Goal: Book appointment/travel/reservation

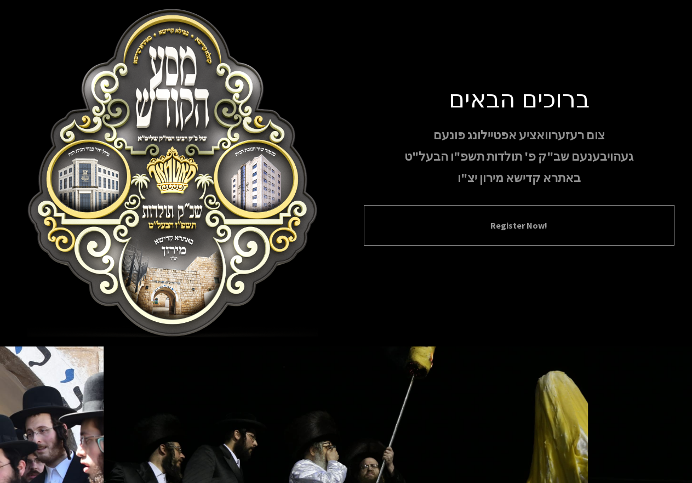
click at [519, 228] on button "Register Now!" at bounding box center [519, 225] width 284 height 13
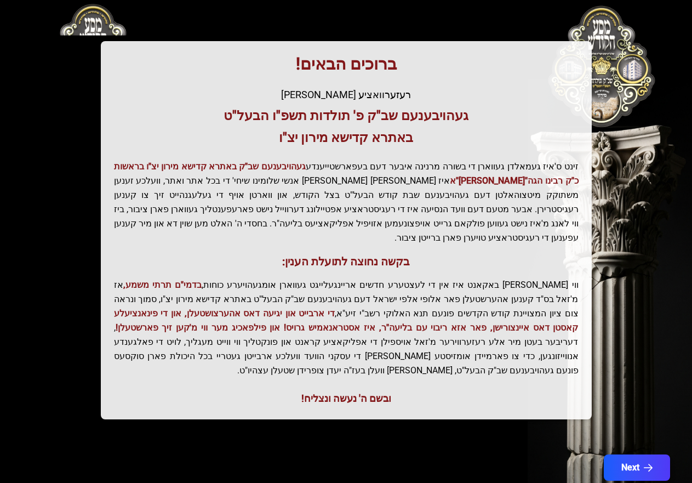
scroll to position [152, 0]
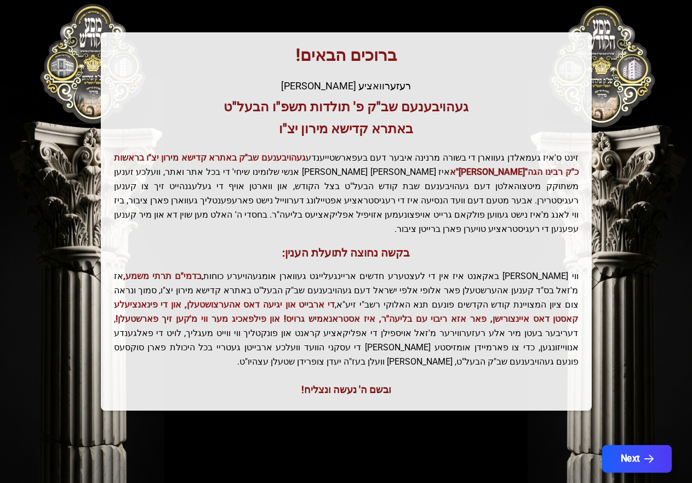
click at [632, 445] on button "Next" at bounding box center [637, 458] width 70 height 27
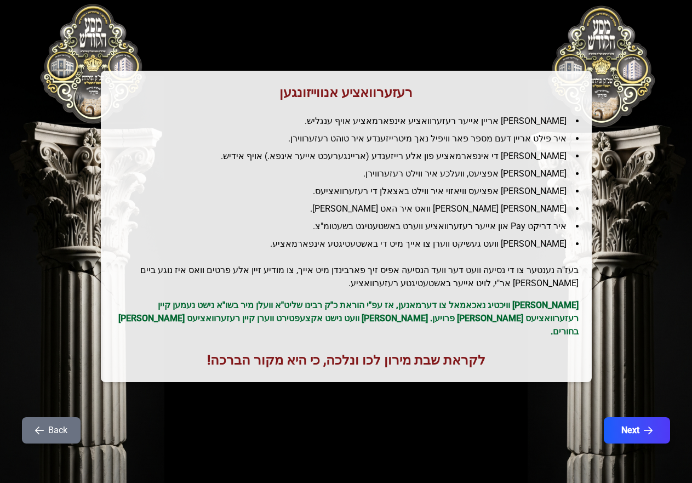
scroll to position [0, 0]
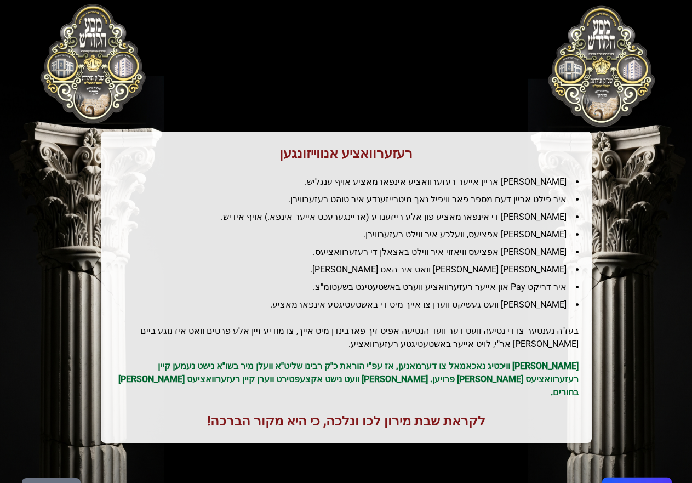
click at [636, 477] on button "Next" at bounding box center [637, 490] width 70 height 27
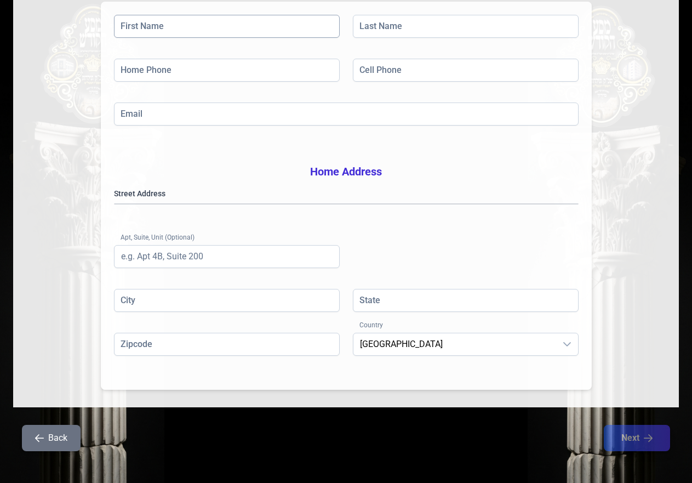
scroll to position [196, 0]
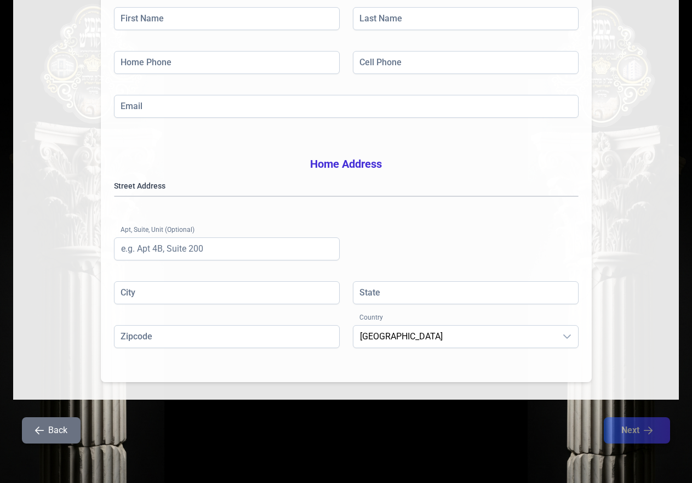
click at [37, 426] on icon "button" at bounding box center [39, 430] width 9 height 9
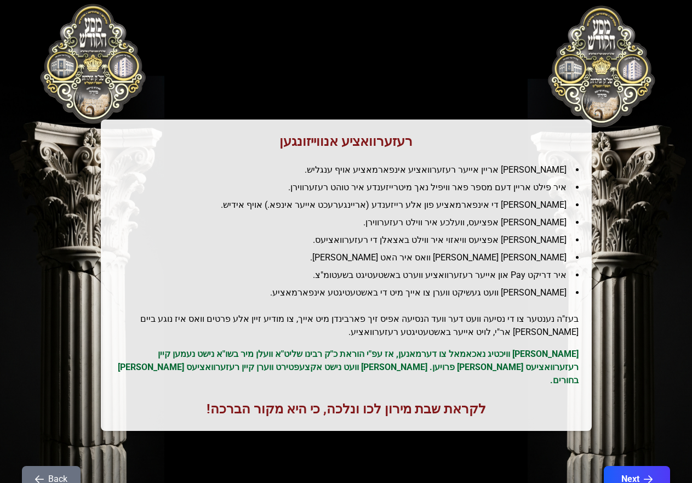
scroll to position [0, 0]
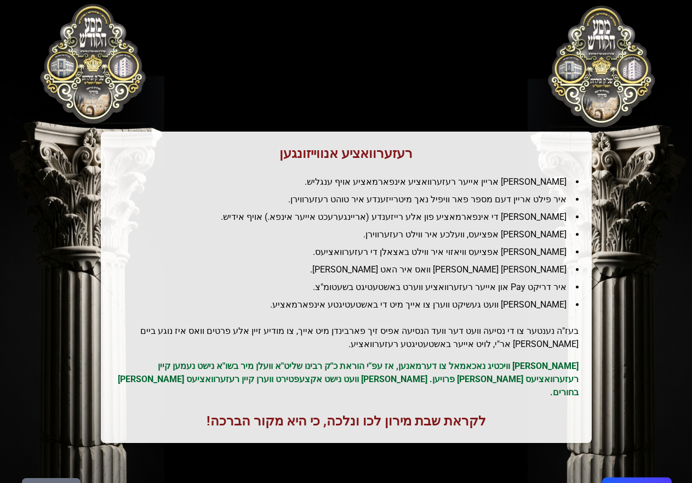
click at [634, 477] on button "Next" at bounding box center [637, 490] width 70 height 27
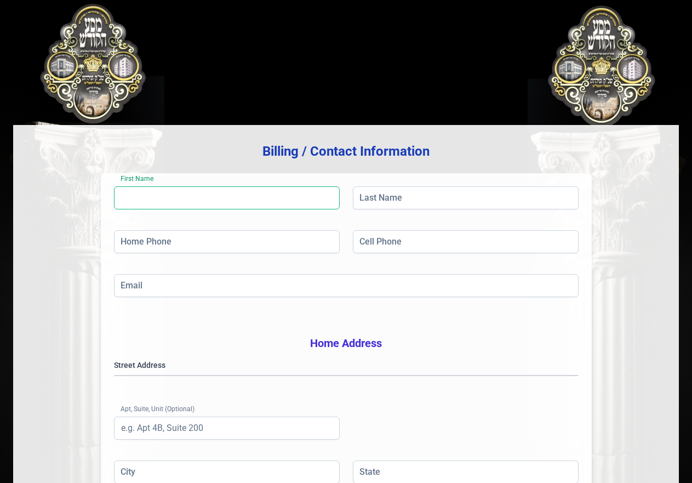
click at [195, 200] on input "First Name" at bounding box center [227, 197] width 226 height 23
type input "[PERSON_NAME]"
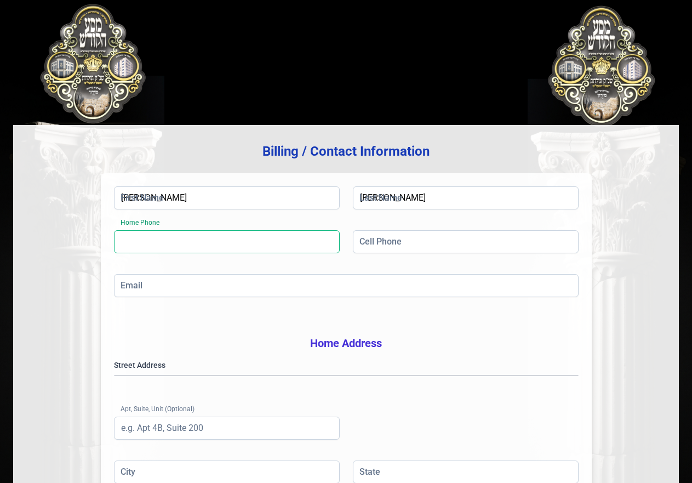
type input "[PHONE_NUMBER]"
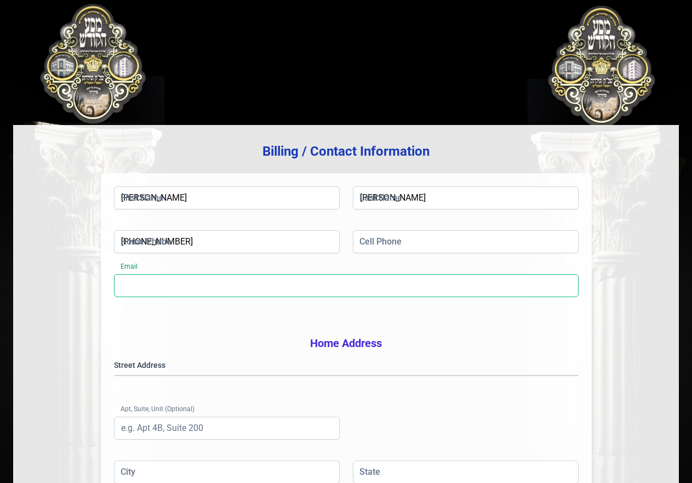
type input "[EMAIL_ADDRESS][DOMAIN_NAME]"
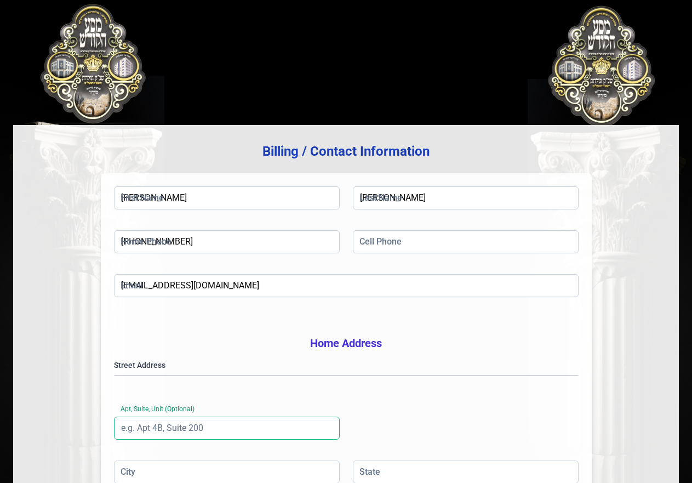
type input "Unit 201"
type input "Monroe"
type input "NY"
type input "10950"
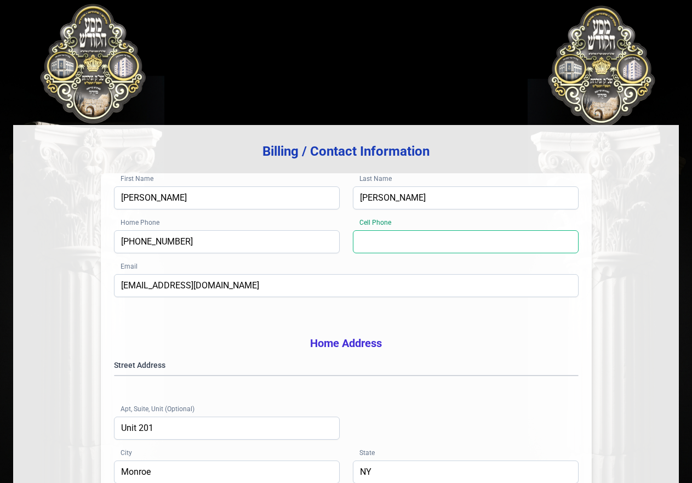
click at [385, 245] on input "Cell Phone" at bounding box center [466, 241] width 226 height 23
type input "[PHONE_NUMBER]"
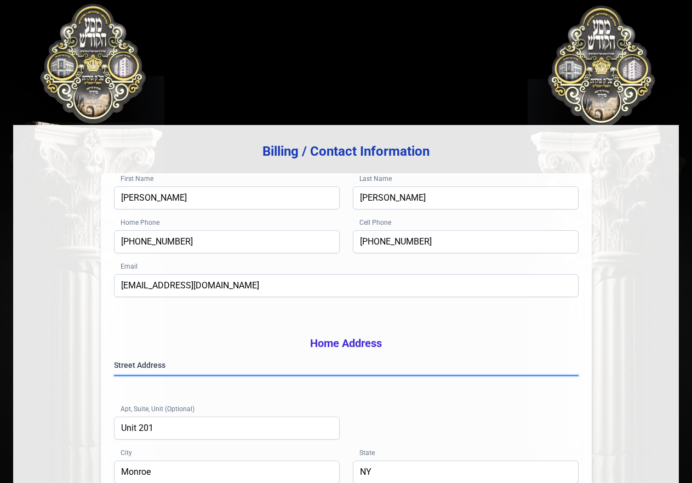
click at [114, 375] on gmp-place-autocomplete at bounding box center [114, 375] width 0 height 0
type input "[PERSON_NAME]"
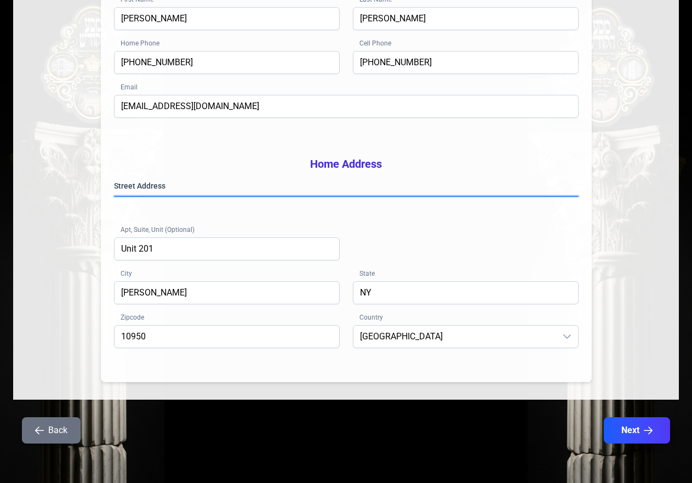
scroll to position [196, 0]
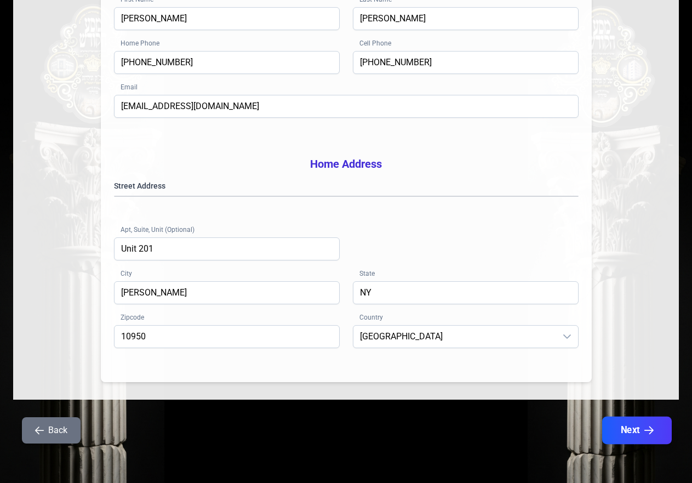
click at [643, 431] on button "Next" at bounding box center [637, 429] width 70 height 27
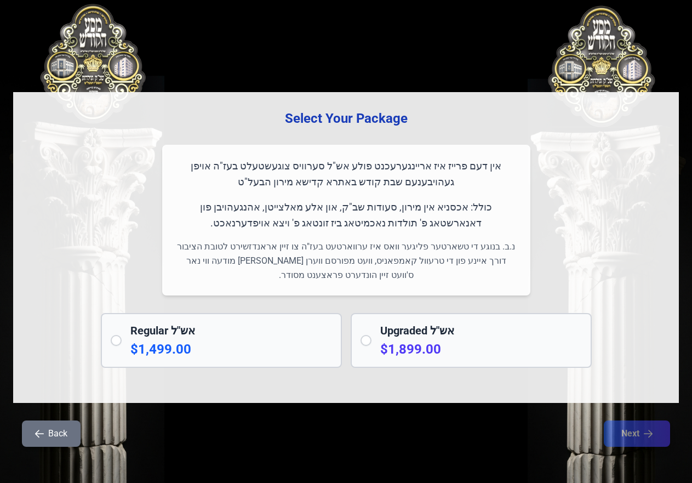
click at [112, 341] on input "radio" at bounding box center [116, 340] width 11 height 11
radio input "true"
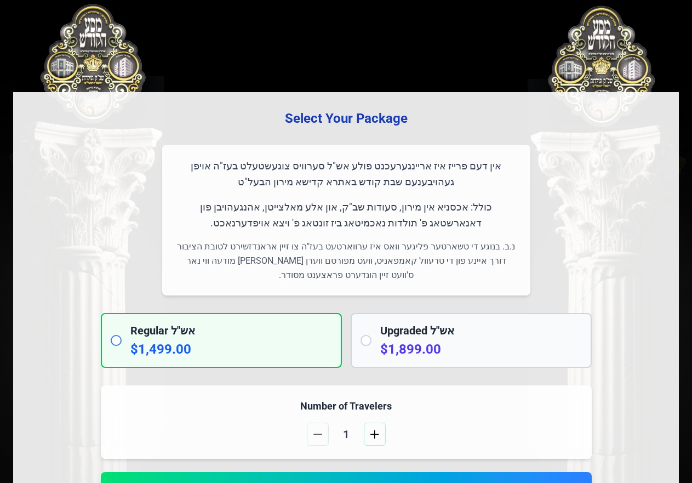
click at [343, 438] on span "1" at bounding box center [346, 433] width 26 height 15
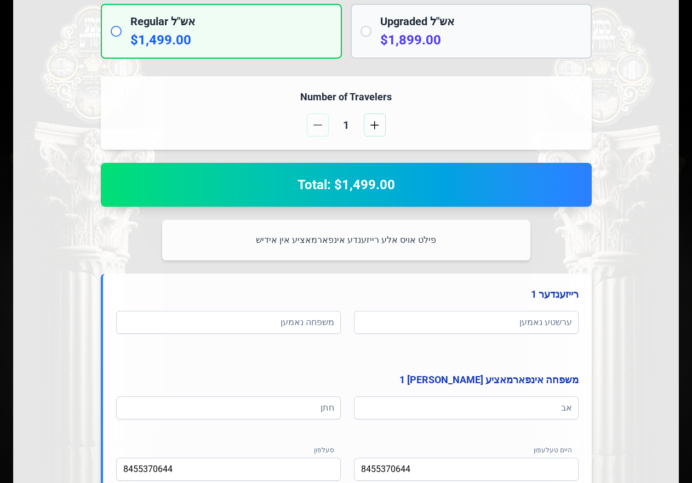
scroll to position [329, 0]
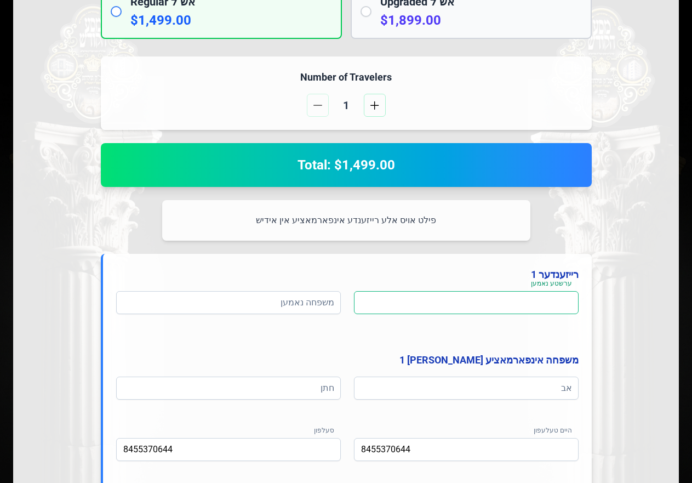
click at [452, 307] on input at bounding box center [466, 302] width 225 height 23
type input "m"
type input "[PERSON_NAME]"
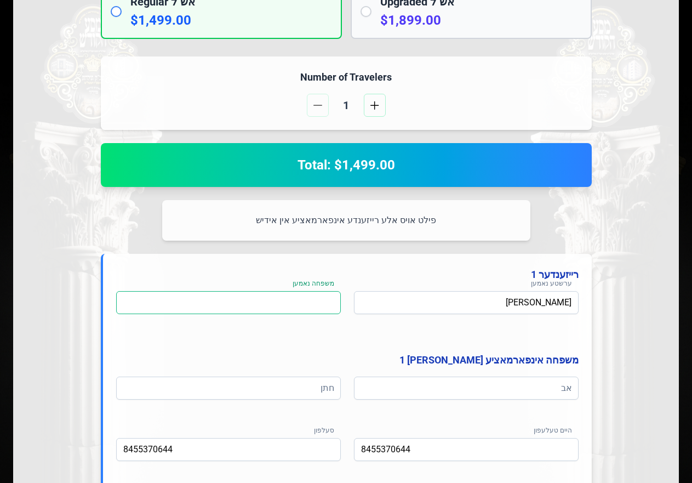
click at [210, 300] on input at bounding box center [228, 302] width 225 height 23
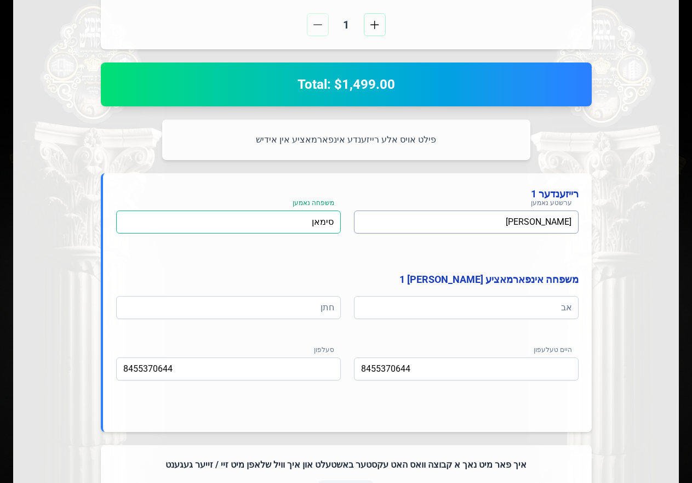
scroll to position [438, 0]
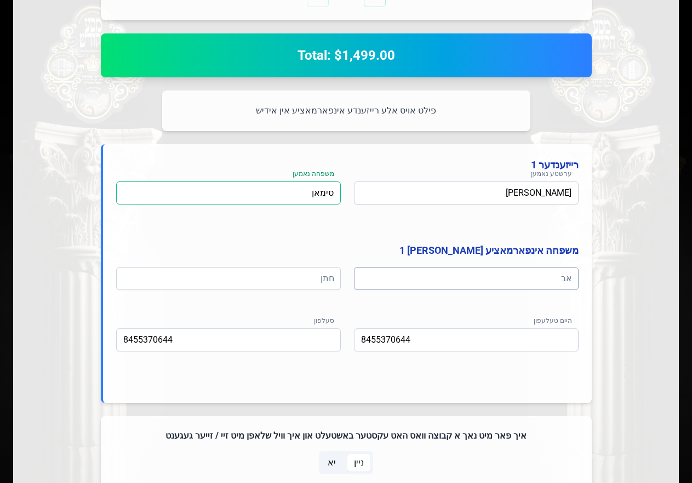
type input "סימאן"
click at [433, 272] on input at bounding box center [466, 278] width 225 height 23
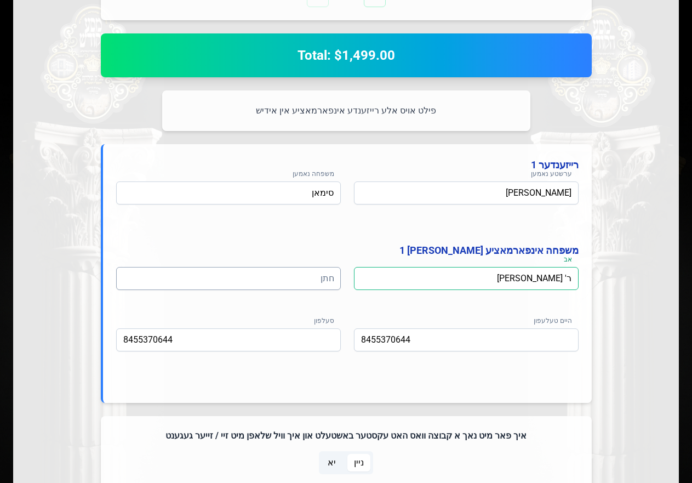
type input "ר' [PERSON_NAME]"
click at [270, 276] on input at bounding box center [228, 278] width 225 height 23
type input "ר' אלטער שמחה"
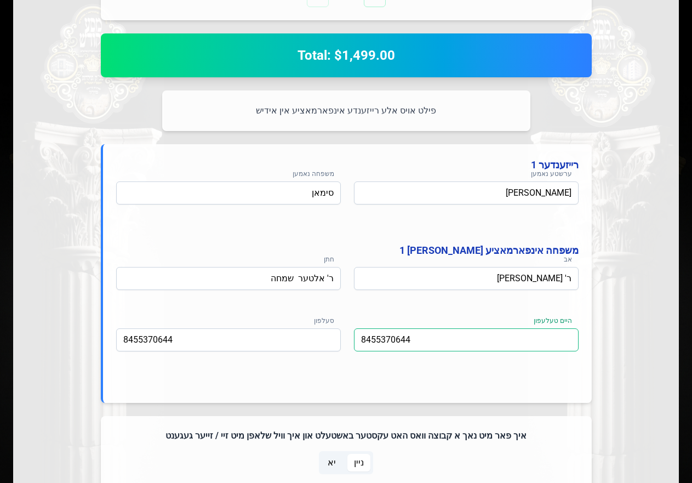
drag, startPoint x: 418, startPoint y: 339, endPoint x: 355, endPoint y: 332, distance: 63.4
click at [355, 332] on input "8455370644" at bounding box center [466, 339] width 225 height 23
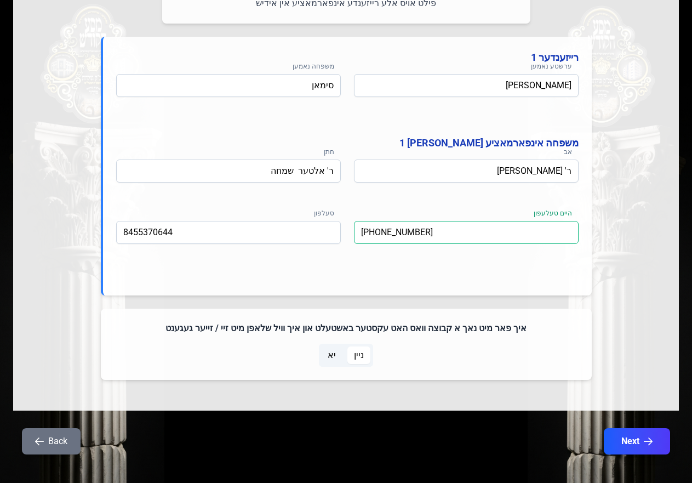
scroll to position [557, 0]
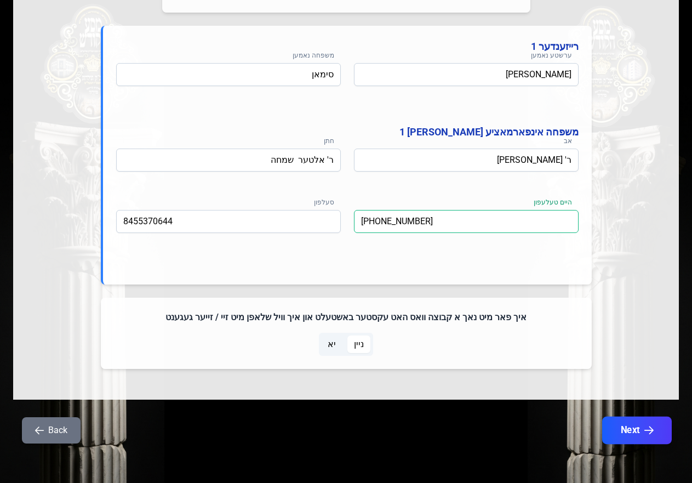
type input "[PHONE_NUMBER]"
click at [642, 430] on button "Next" at bounding box center [637, 429] width 70 height 27
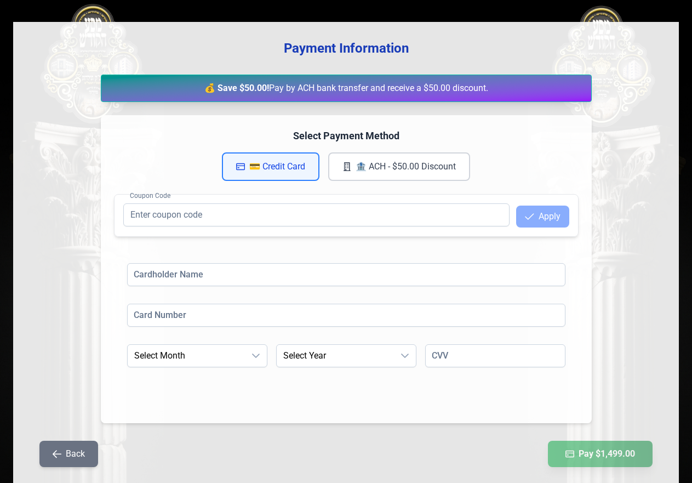
scroll to position [0, 0]
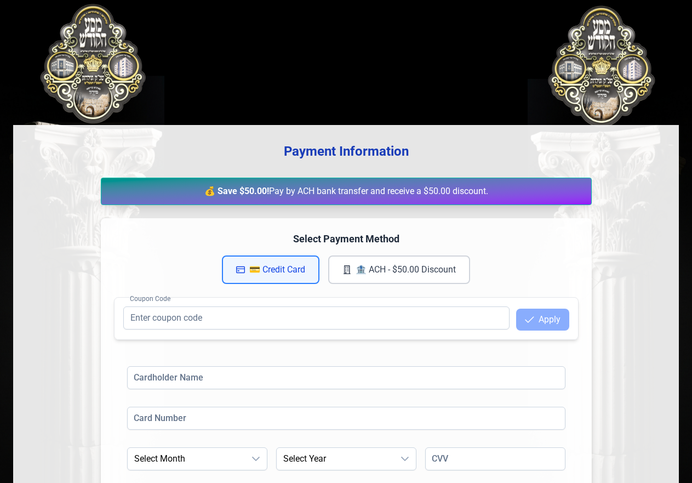
click at [396, 271] on button "🏦 ACH - $50.00 Discount" at bounding box center [399, 269] width 142 height 28
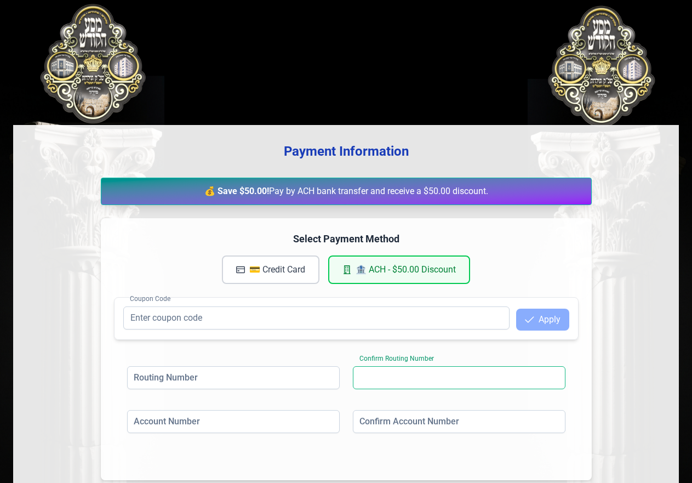
click at [394, 378] on input at bounding box center [459, 377] width 213 height 23
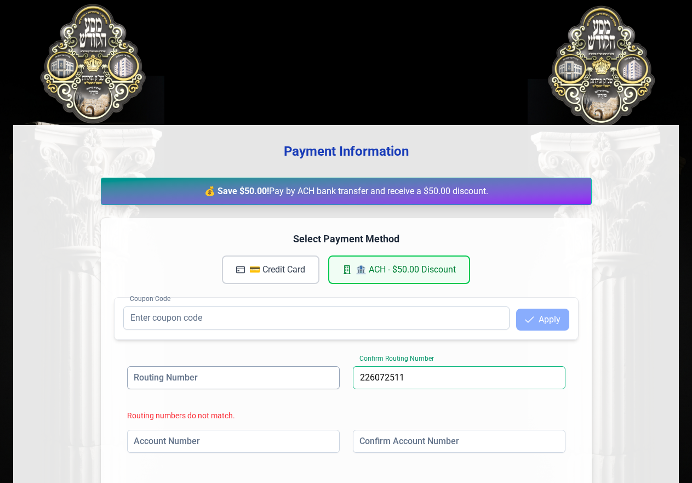
type input "226072511"
click at [176, 367] on input at bounding box center [233, 377] width 213 height 23
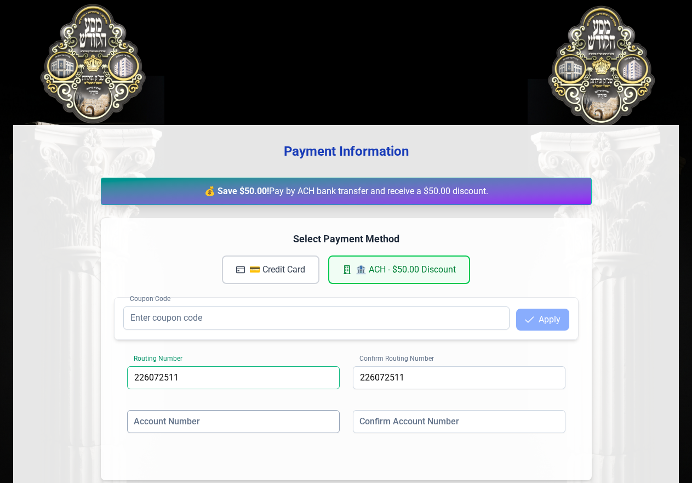
type input "226072511"
click at [201, 419] on input at bounding box center [233, 421] width 213 height 23
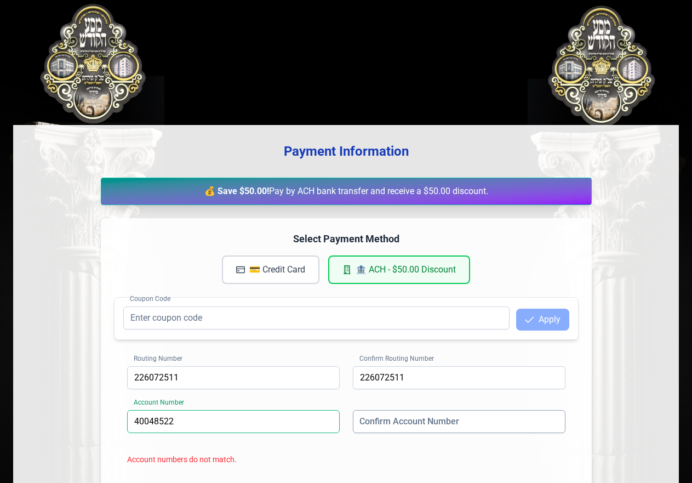
type input "40048522"
click at [372, 422] on input at bounding box center [459, 421] width 213 height 23
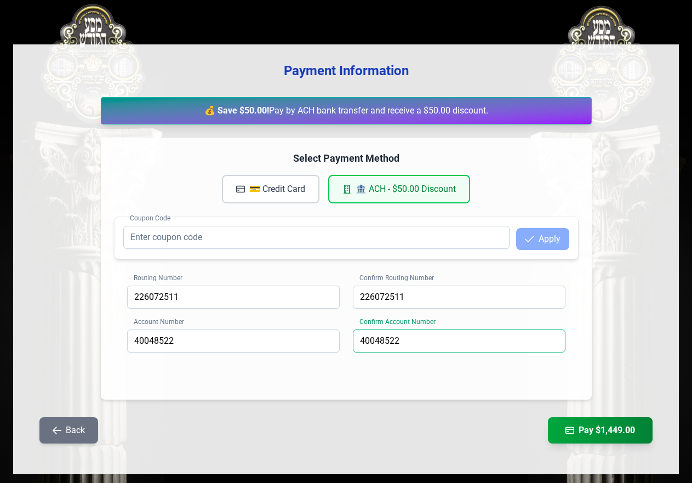
scroll to position [98, 0]
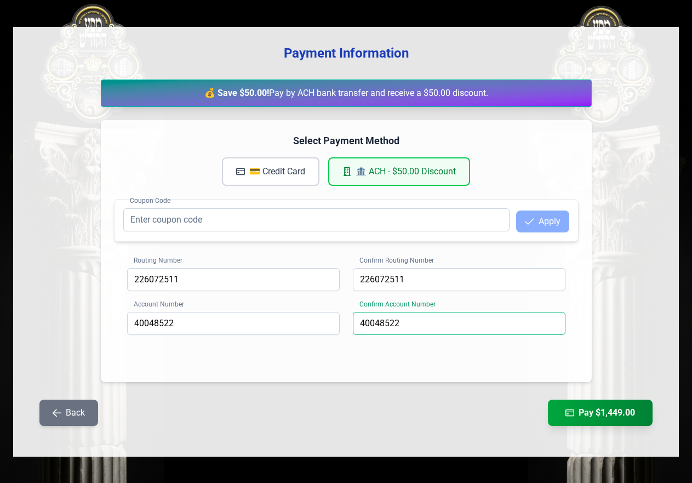
type input "40048522"
click at [400, 362] on div "Routing Number [US_BANK_ROUTING_MICR] Confirm Routing Number [US_BANK_ROUTING_M…" at bounding box center [346, 312] width 465 height 114
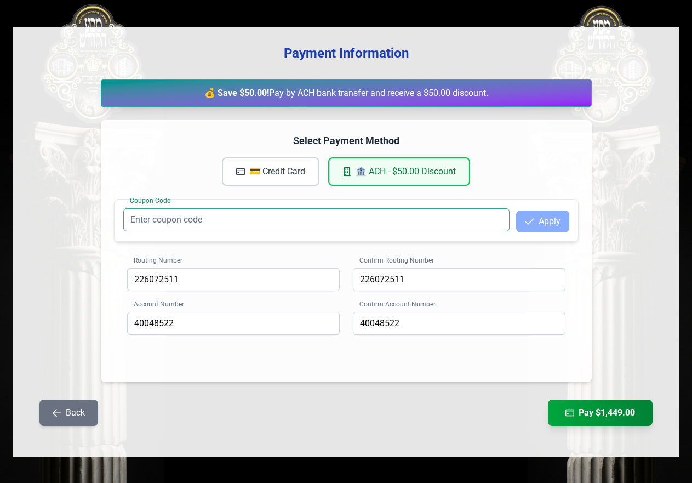
click at [155, 221] on input "Coupon Code" at bounding box center [316, 219] width 386 height 23
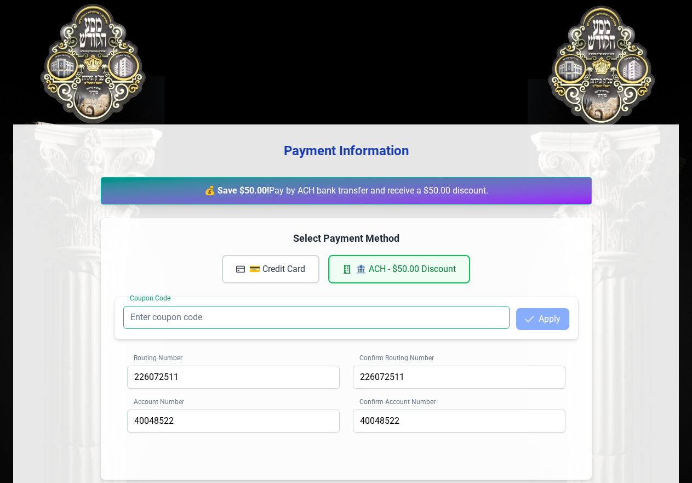
scroll to position [0, 0]
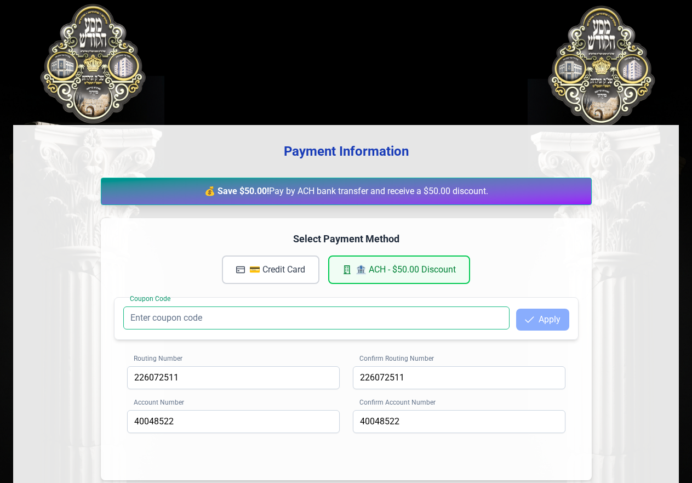
drag, startPoint x: 211, startPoint y: 319, endPoint x: 122, endPoint y: 313, distance: 90.1
click at [122, 313] on div "Coupon Code Apply" at bounding box center [346, 318] width 465 height 43
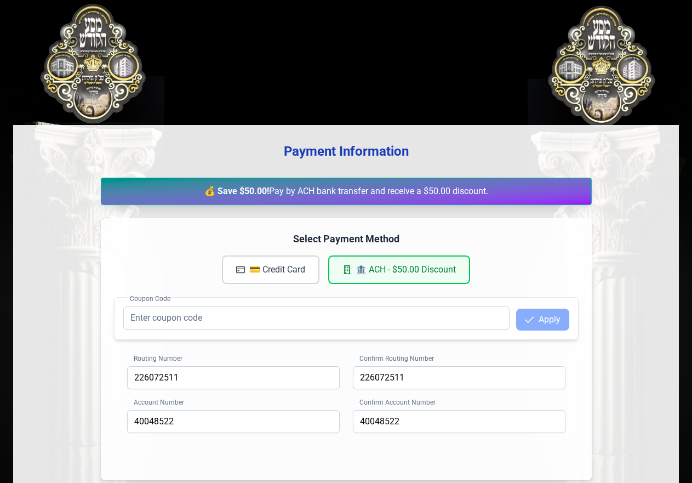
click at [394, 271] on button "🏦 ACH - $50.00 Discount" at bounding box center [399, 269] width 142 height 28
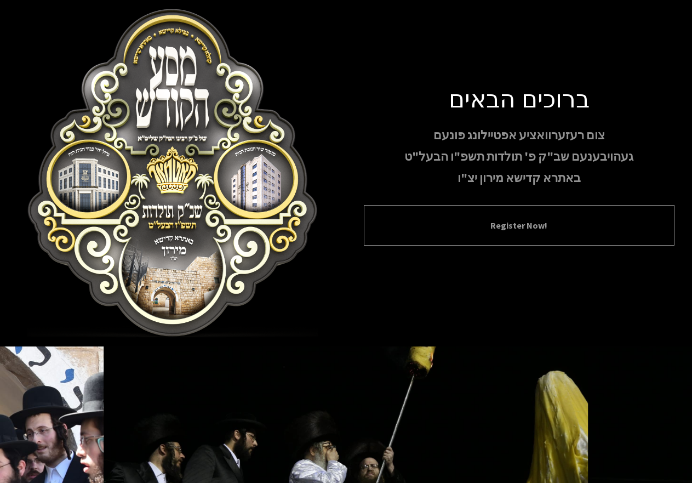
click at [522, 228] on button "Register Now!" at bounding box center [519, 225] width 284 height 13
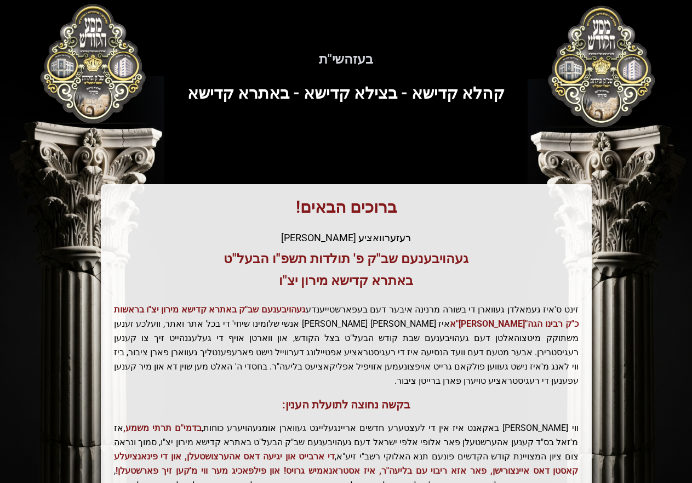
scroll to position [152, 0]
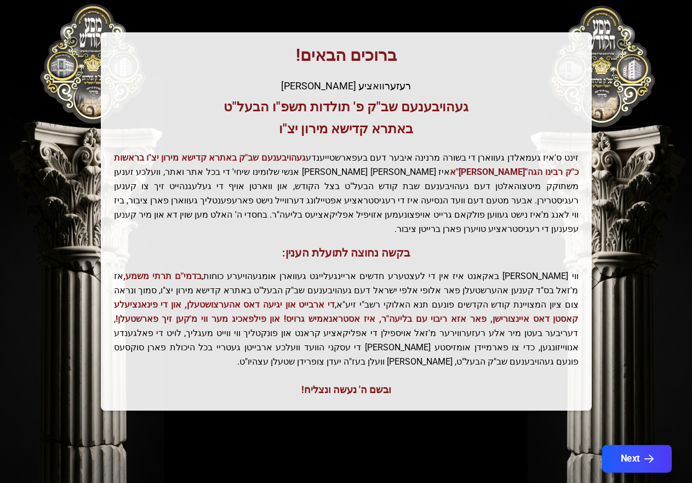
click at [642, 445] on button "Next" at bounding box center [637, 458] width 70 height 27
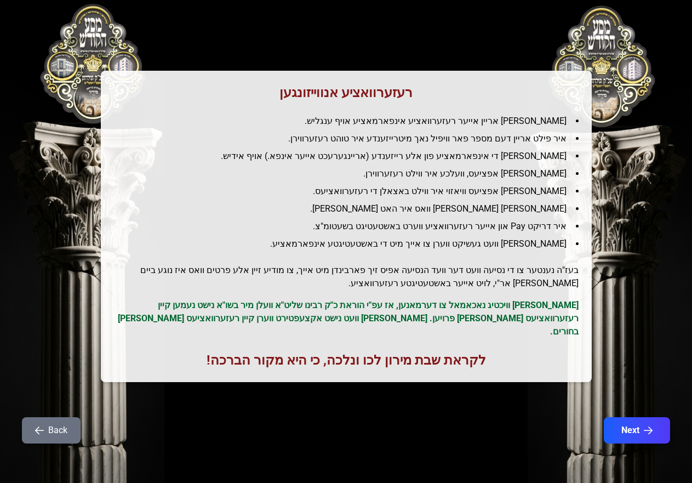
scroll to position [0, 0]
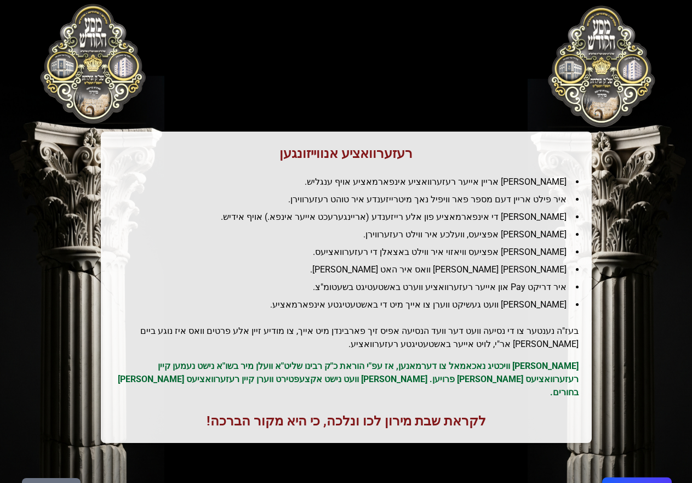
click at [646, 482] on icon "button" at bounding box center [648, 490] width 9 height 9
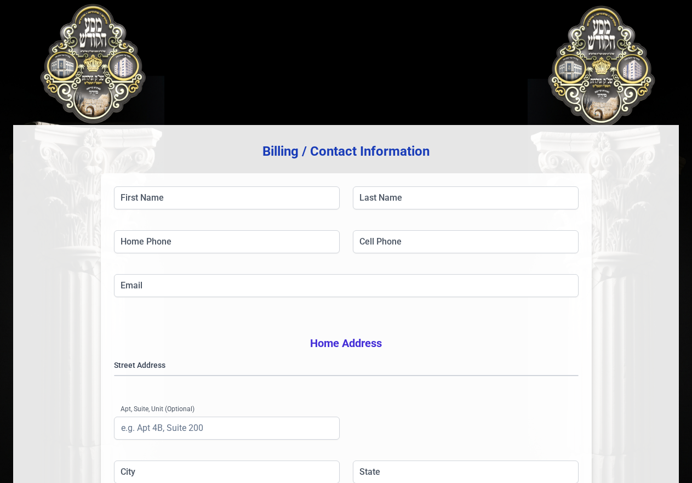
click at [646, 477] on div "Billing / Contact Information First Name Last Name Home Phone Cell Phone Email …" at bounding box center [346, 352] width 666 height 454
